Goal: Information Seeking & Learning: Check status

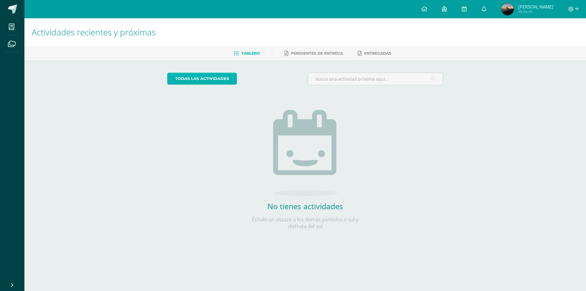
click at [208, 79] on link "todas las Actividades" at bounding box center [202, 79] width 70 height 12
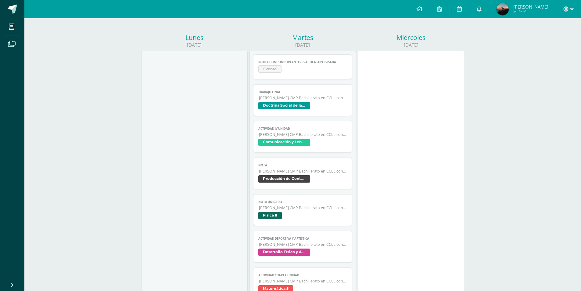
scroll to position [75, 0]
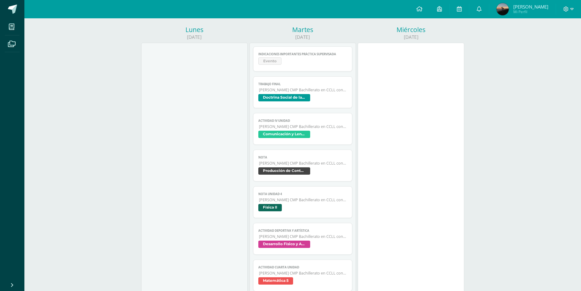
click at [285, 97] on span "Doctrina Social de la [DEMOGRAPHIC_DATA]" at bounding box center [284, 97] width 52 height 7
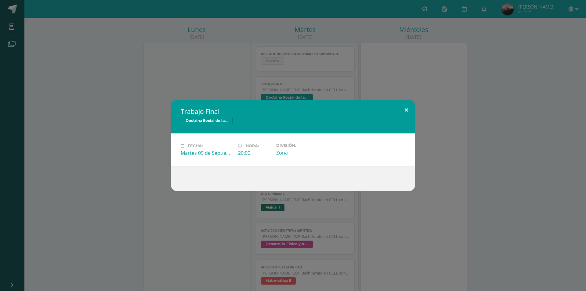
click at [406, 108] on button at bounding box center [406, 110] width 17 height 21
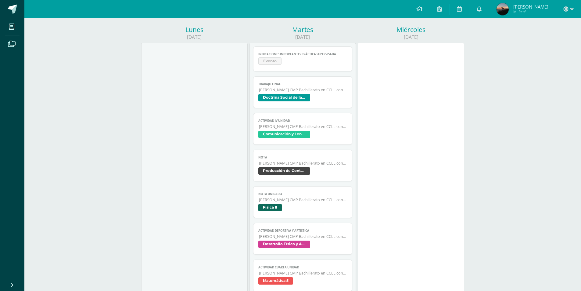
click at [294, 131] on span "Comunicación y Lenguaje L3 Inglés" at bounding box center [284, 134] width 52 height 7
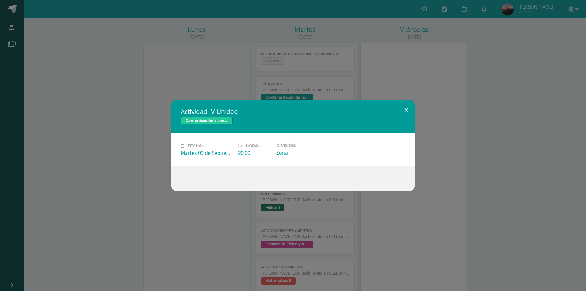
click at [405, 105] on button at bounding box center [406, 110] width 17 height 21
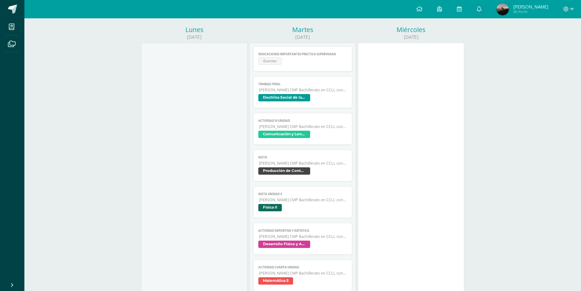
click at [278, 163] on span "Quinto Bachillerato CMP Bachillerato en CCLL con Orientación en Computación" at bounding box center [303, 162] width 88 height 5
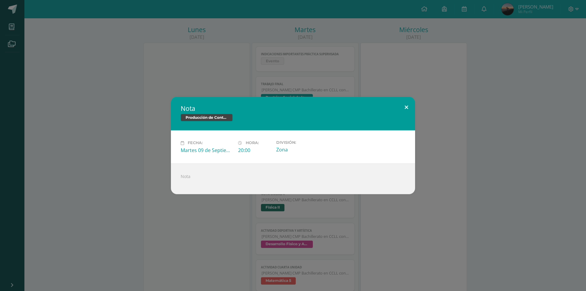
click at [408, 106] on button at bounding box center [406, 107] width 17 height 21
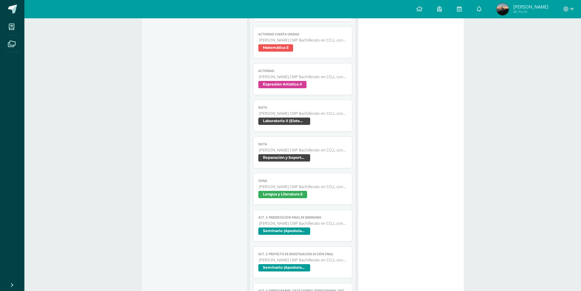
scroll to position [0, 0]
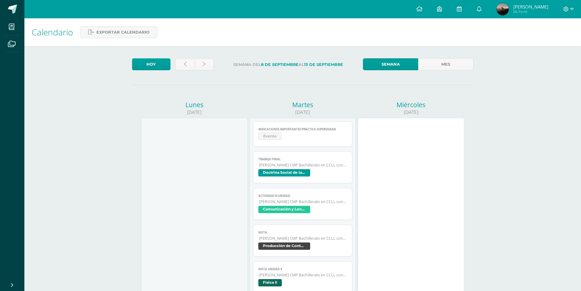
click at [518, 6] on span "Victor Manuel Mi Perfil" at bounding box center [522, 9] width 54 height 12
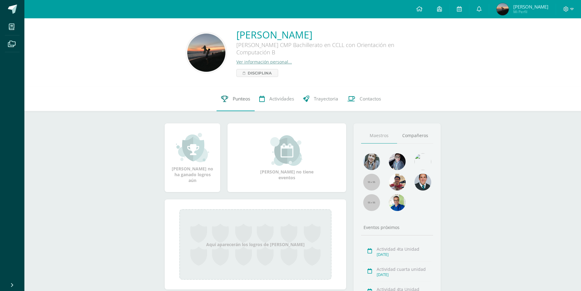
click at [224, 96] on icon at bounding box center [224, 98] width 7 height 6
